Goal: Transaction & Acquisition: Purchase product/service

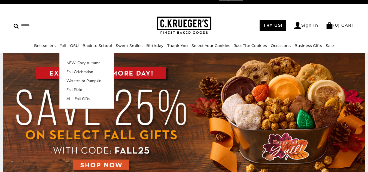
click at [59, 46] on link "Fall" at bounding box center [62, 45] width 7 height 5
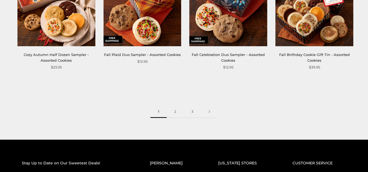
scroll to position [725, 0]
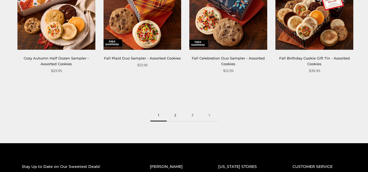
click at [175, 114] on link "2" at bounding box center [175, 115] width 17 height 12
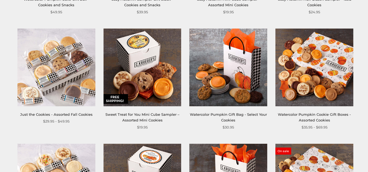
scroll to position [325, 0]
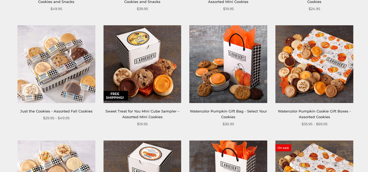
click at [76, 85] on img at bounding box center [56, 64] width 78 height 78
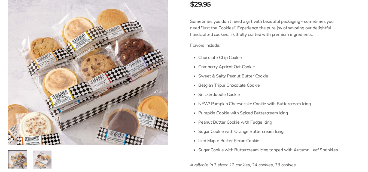
click at [236, 105] on li "NEW! Pumpkin Cheesecake Cookie with Buttercream Icing" at bounding box center [268, 103] width 141 height 9
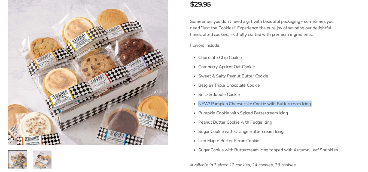
click at [236, 105] on li "NEW! Pumpkin Cheesecake Cookie with Buttercream Icing" at bounding box center [268, 103] width 141 height 9
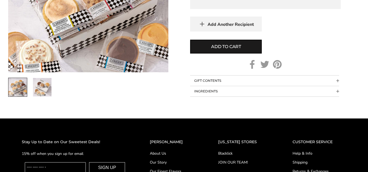
scroll to position [446, 0]
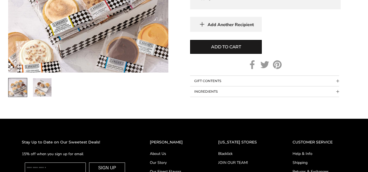
click at [205, 90] on button "INGREDIENTS" at bounding box center [264, 92] width 149 height 10
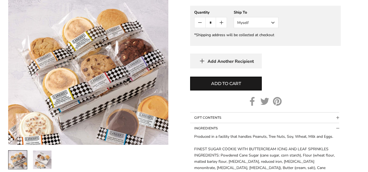
scroll to position [406, 0]
